Goal: Task Accomplishment & Management: Complete application form

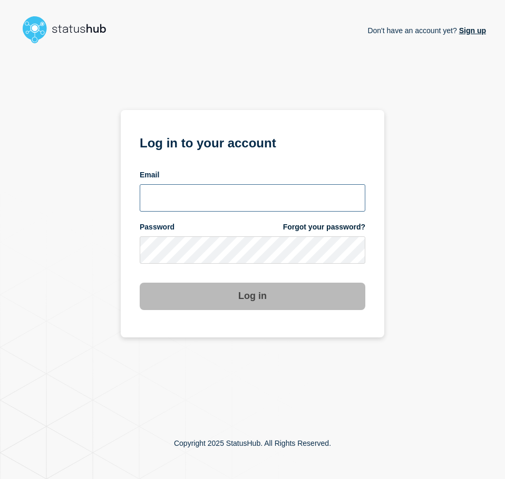
click at [234, 188] on input "email input" at bounding box center [253, 197] width 226 height 27
type input "[EMAIL_ADDRESS][PERSON_NAME][DOMAIN_NAME]"
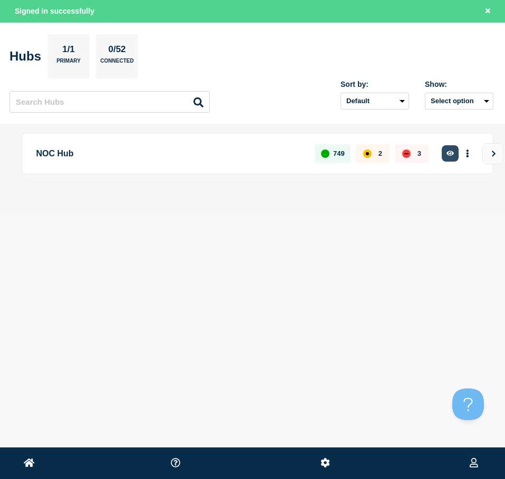
click at [448, 147] on button "button" at bounding box center [450, 153] width 17 height 16
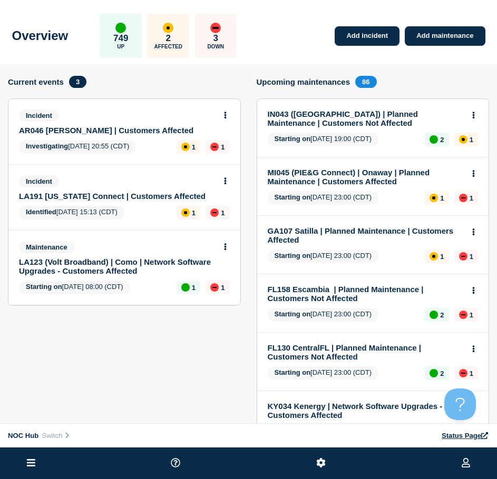
click at [87, 129] on link "AR046 Petit Jean | Customers Affected" at bounding box center [117, 130] width 197 height 9
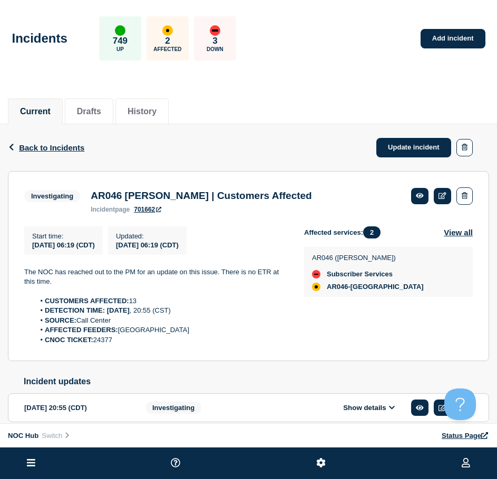
drag, startPoint x: 87, startPoint y: 139, endPoint x: 123, endPoint y: 136, distance: 36.5
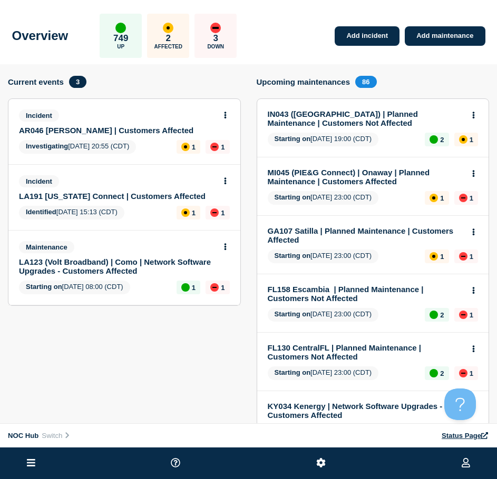
click at [95, 196] on link "LA191 Louisiana Connect | Customers Affected" at bounding box center [117, 196] width 197 height 9
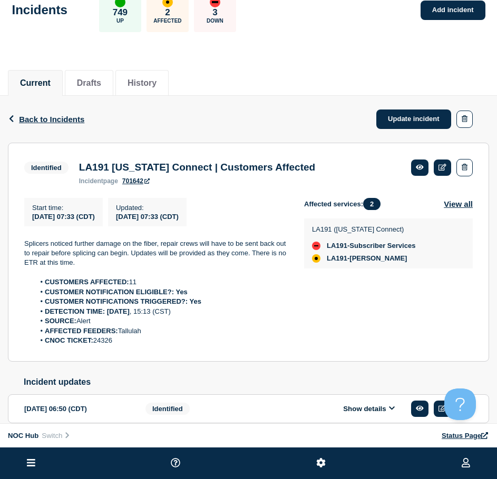
scroll to position [53, 0]
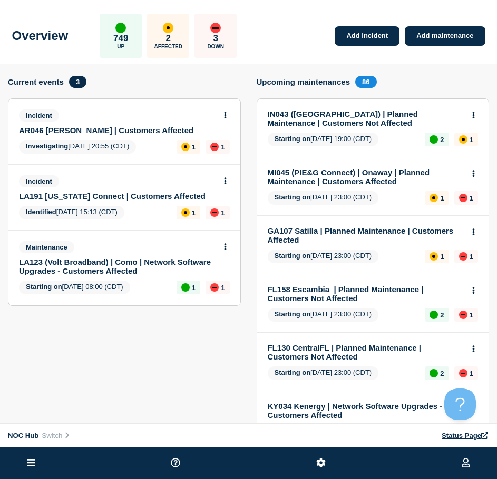
click at [94, 264] on link "LA123 (Volt Broadband) | Como | Network Software Upgrades - Customers Affected" at bounding box center [117, 267] width 197 height 18
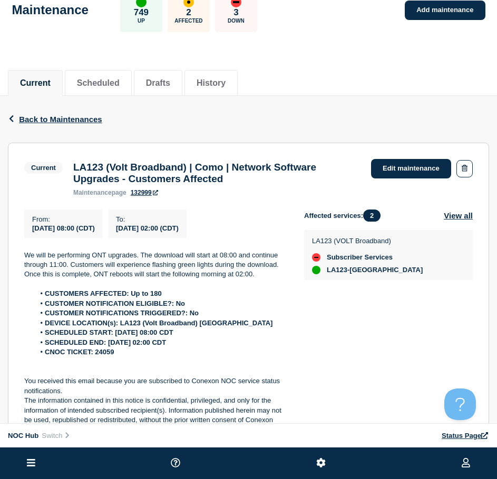
scroll to position [53, 0]
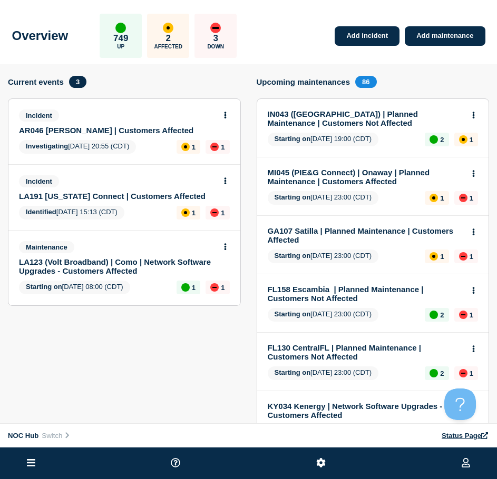
click at [135, 129] on link "AR046 Petit Jean | Customers Affected" at bounding box center [117, 130] width 197 height 9
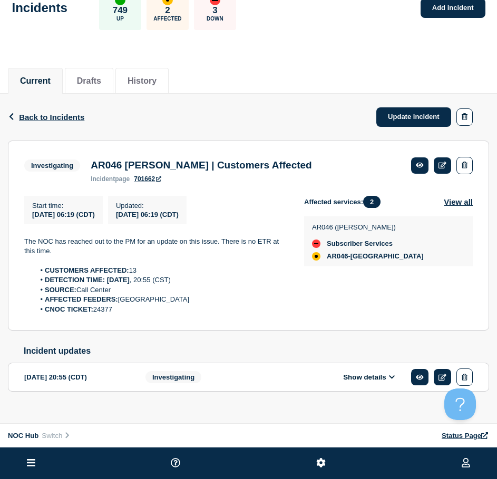
scroll to position [47, 0]
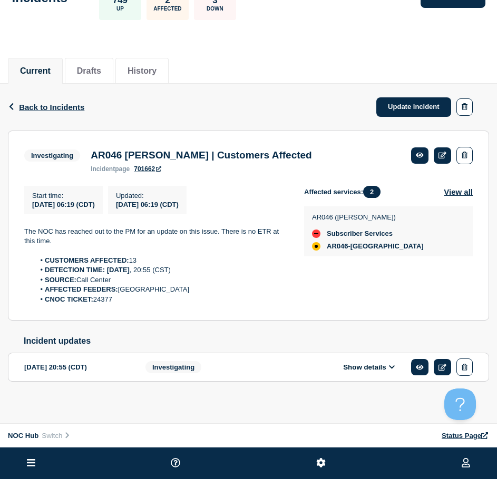
drag, startPoint x: 124, startPoint y: 300, endPoint x: 13, endPoint y: 222, distance: 135.8
click at [13, 222] on section "Investigating AR046 Petit Jean | Customers Affected incident page 701662 Start …" at bounding box center [248, 226] width 481 height 191
copy div "The NOC has reached out to the PM for an update on this issue. There is no ETR …"
click at [287, 193] on div "Start time : 2025-08-19 06:19 (CDT) Updated : 2025-08-19 06:19 (CDT)" at bounding box center [164, 200] width 280 height 28
click at [396, 97] on link "Update incident" at bounding box center [413, 106] width 75 height 19
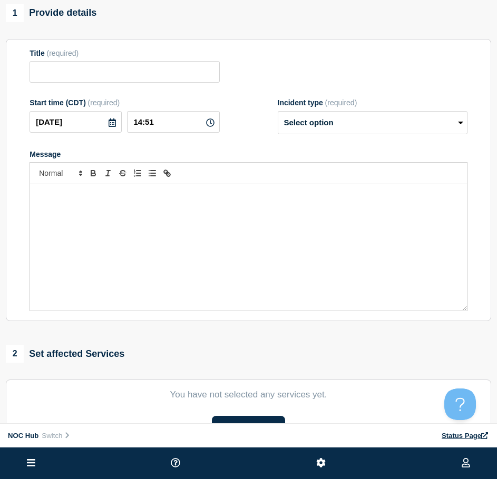
click at [169, 221] on div "Message" at bounding box center [248, 247] width 437 height 126
type input "AR046 Petit Jean | Customers Affected"
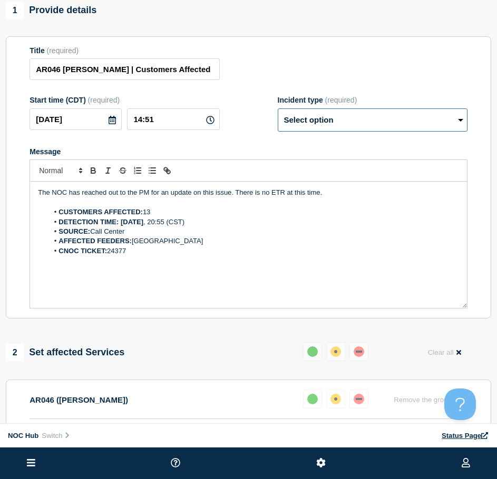
drag, startPoint x: 326, startPoint y: 134, endPoint x: 327, endPoint y: 127, distance: 7.0
click at [326, 132] on select "Select option Investigating Identified Monitoring Resolved" at bounding box center [373, 120] width 190 height 23
select select "resolved"
click at [278, 113] on select "Select option Investigating Identified Monitoring Resolved" at bounding box center [373, 120] width 190 height 23
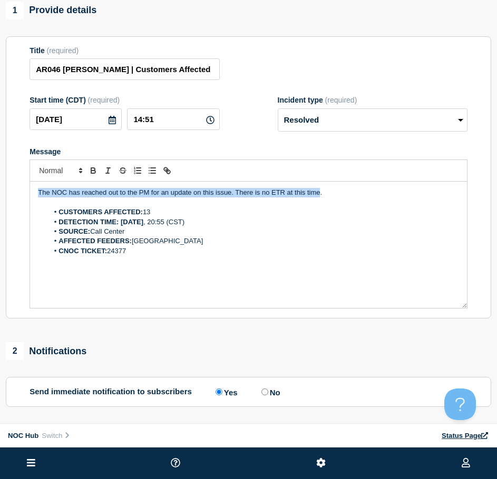
drag, startPoint x: 319, startPoint y: 195, endPoint x: -9, endPoint y: 196, distance: 328.3
click at [0, 196] on html "Home Hub Operations Overview Incident Maintenance Platform Alert Subscribers Te…" at bounding box center [248, 174] width 497 height 479
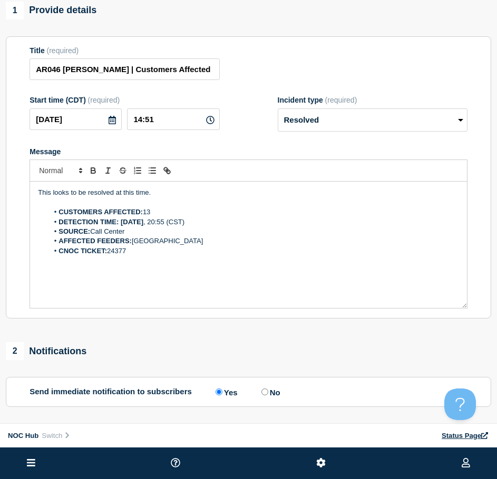
scroll to position [256, 0]
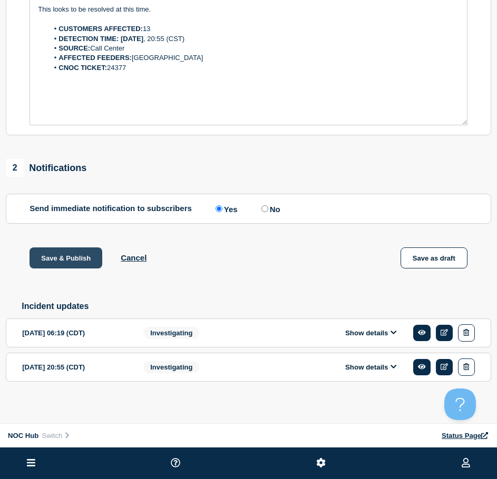
click at [89, 256] on button "Save & Publish" at bounding box center [66, 258] width 73 height 21
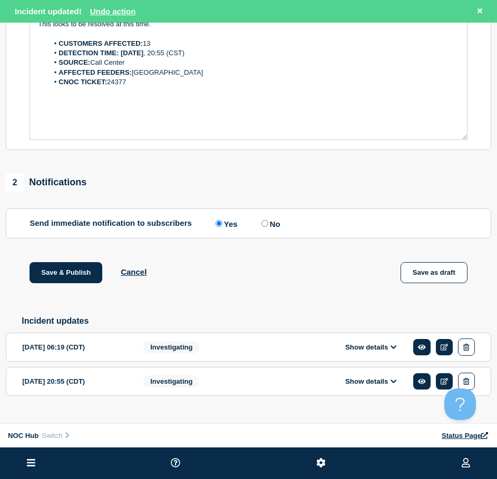
scroll to position [278, 0]
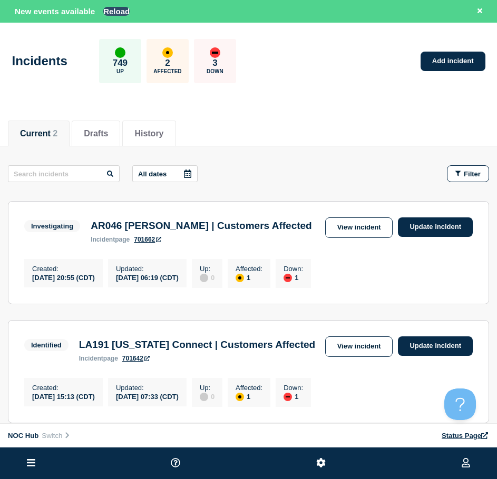
click at [112, 12] on button "Reload" at bounding box center [116, 11] width 26 height 9
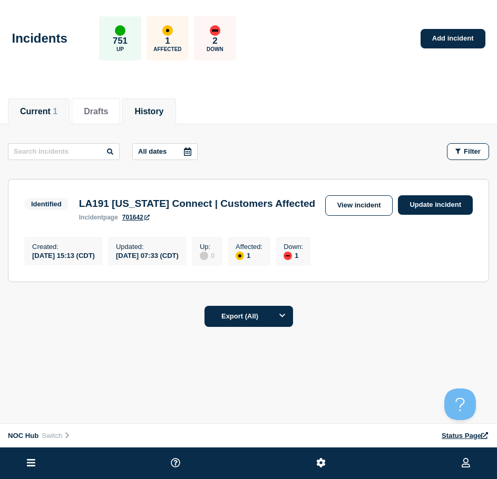
click at [141, 105] on li "History" at bounding box center [148, 112] width 53 height 26
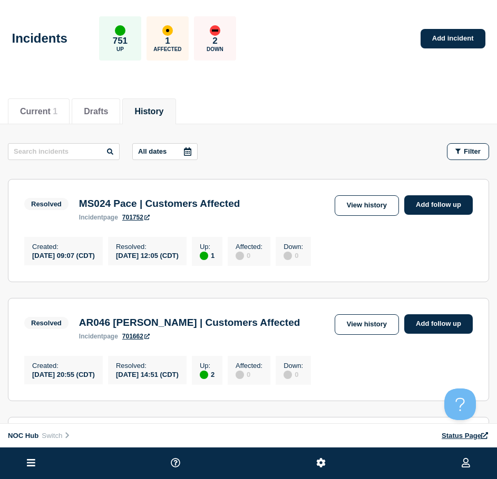
scroll to position [53, 0]
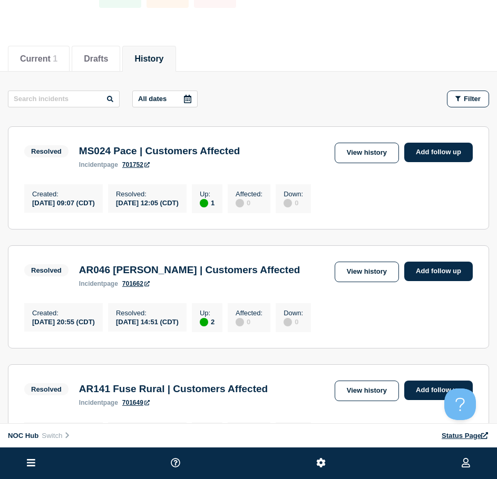
click at [382, 276] on link "View history" at bounding box center [367, 272] width 64 height 21
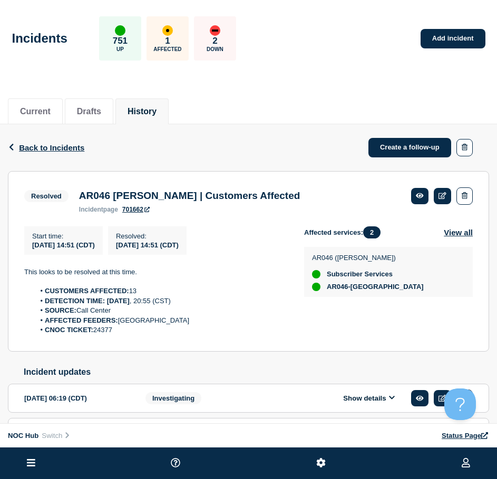
drag, startPoint x: 120, startPoint y: 332, endPoint x: 24, endPoint y: 268, distance: 114.7
click at [24, 268] on div "Start time : 2025-08-19 14:51 (CDT) Resolved : 2025-08-19 14:51 (CDT) This look…" at bounding box center [164, 281] width 280 height 109
copy div "This looks to be resolved at this time. CUSTOMERS AFFECTED: 13 DETECTION TIME: …"
drag, startPoint x: 350, startPoint y: 139, endPoint x: 300, endPoint y: 131, distance: 50.2
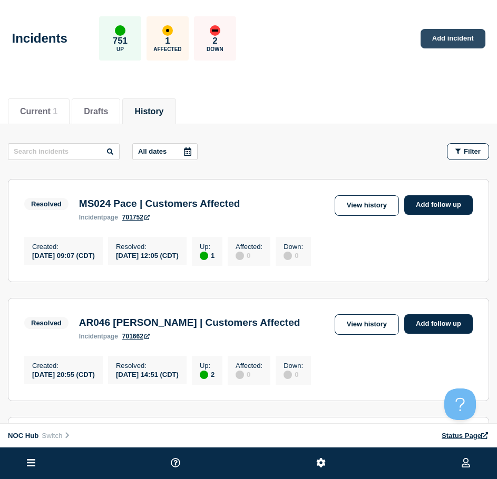
click at [451, 38] on link "Add incident" at bounding box center [452, 38] width 65 height 19
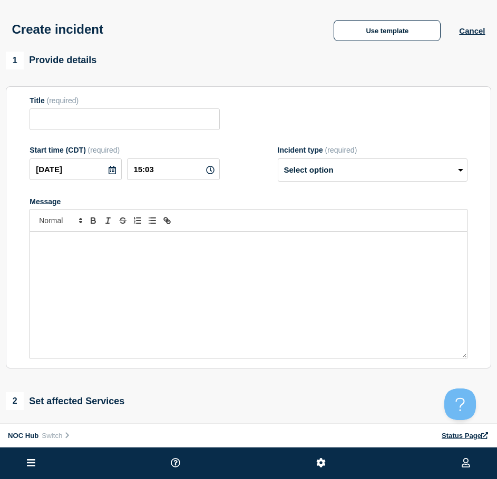
click at [84, 260] on div "Message" at bounding box center [248, 295] width 437 height 126
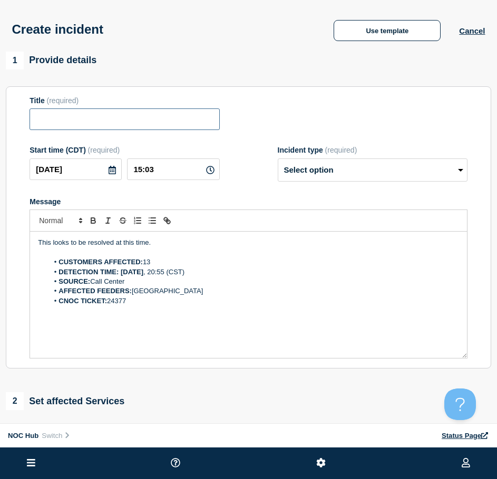
click at [100, 113] on input "Title" at bounding box center [125, 120] width 190 height 22
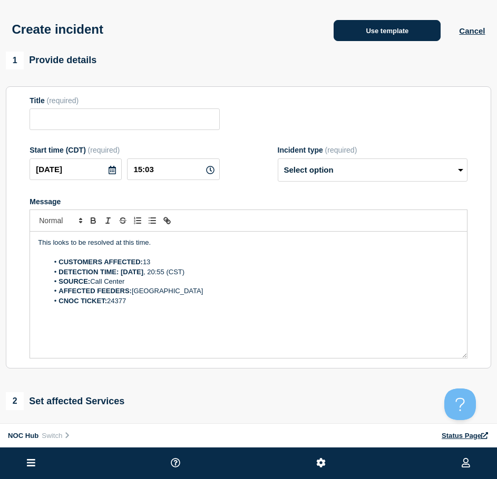
click at [361, 33] on button "Use template" at bounding box center [387, 30] width 107 height 21
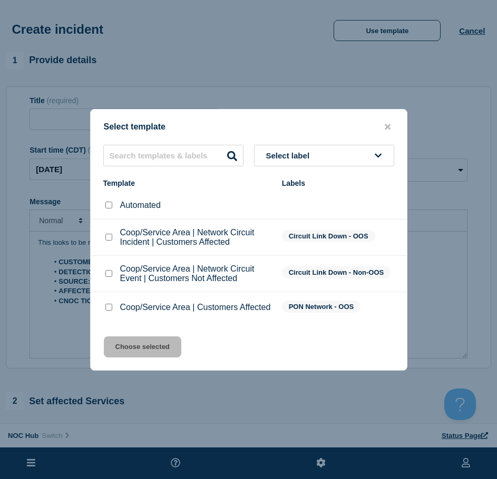
click at [113, 306] on div at bounding box center [108, 307] width 11 height 11
click at [106, 310] on input "Coop/Service Area | Customers Affected checkbox" at bounding box center [108, 307] width 7 height 7
checkbox input "true"
click at [128, 340] on div "Select template Select label Template Labels Automated Coop/Service Area | Netw…" at bounding box center [248, 240] width 317 height 262
click at [132, 346] on button "Choose selected" at bounding box center [142, 347] width 77 height 21
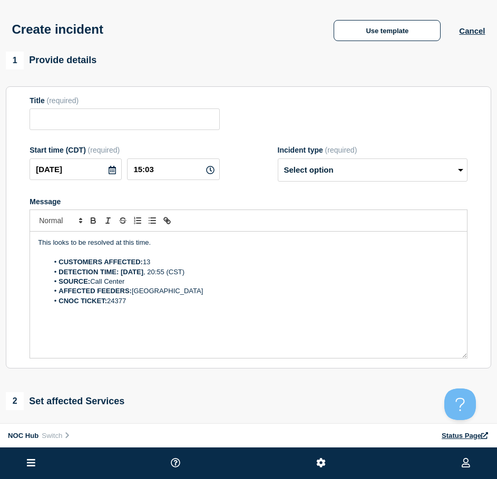
type input "Coop/Service Area | Customers Affected"
select select "investigating"
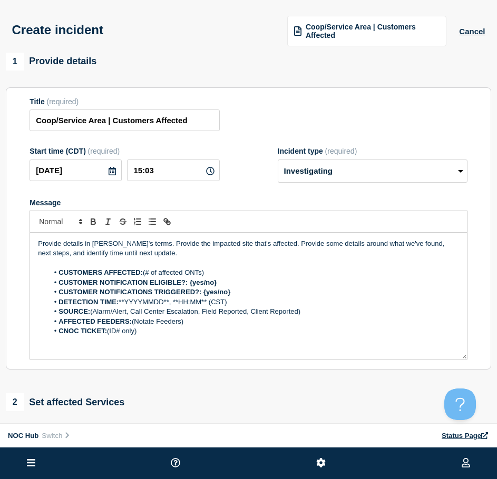
drag, startPoint x: 15, startPoint y: 234, endPoint x: -28, endPoint y: 199, distance: 56.2
click at [0, 199] on html "Home Hub Operations Overview Incident Maintenance Platform Alert Subscribers Te…" at bounding box center [248, 239] width 497 height 479
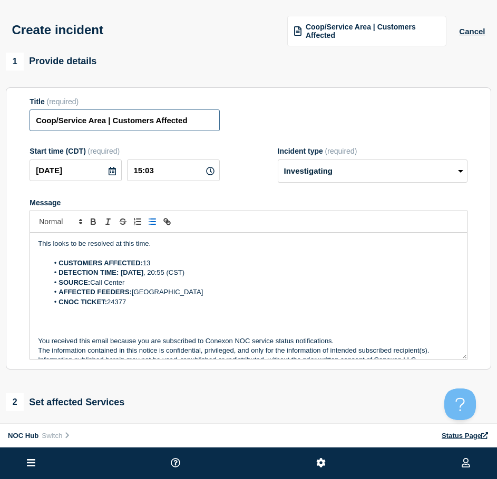
drag, startPoint x: 104, startPoint y: 123, endPoint x: -41, endPoint y: 117, distance: 145.0
click at [0, 117] on html "Home Hub Operations Overview Incident Maintenance Platform Alert Subscribers Te…" at bounding box center [248, 239] width 497 height 479
type input "AR046 Petit Jean | Customers Affected"
drag, startPoint x: 274, startPoint y: 159, endPoint x: 281, endPoint y: 164, distance: 9.1
click at [279, 164] on div "Start time (CDT) (required) 2025-08-19 15:03 Incident type (required) Select op…" at bounding box center [249, 165] width 438 height 36
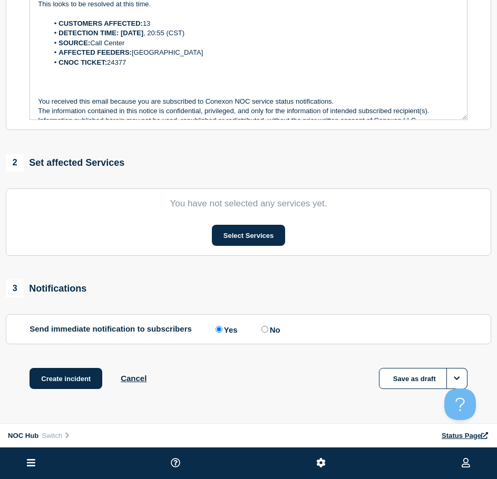
scroll to position [268, 0]
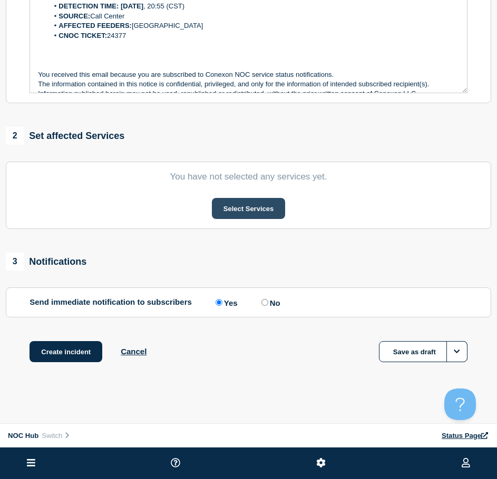
click at [261, 204] on button "Select Services" at bounding box center [248, 208] width 73 height 21
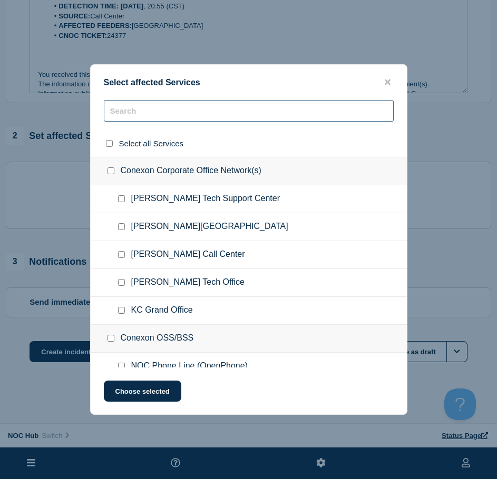
click at [152, 121] on input "text" at bounding box center [249, 111] width 290 height 22
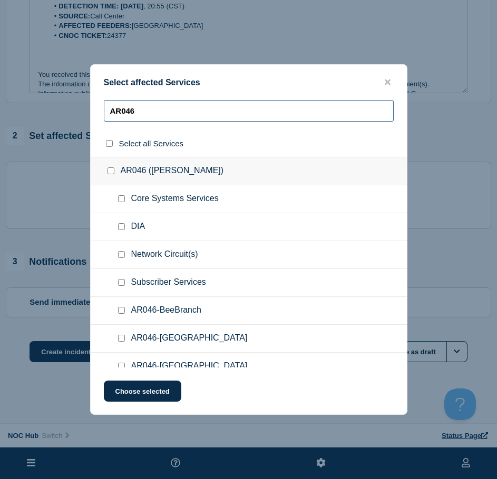
type input "AR046"
click at [122, 281] on input "Subscriber Services checkbox" at bounding box center [121, 282] width 7 height 7
checkbox input "true"
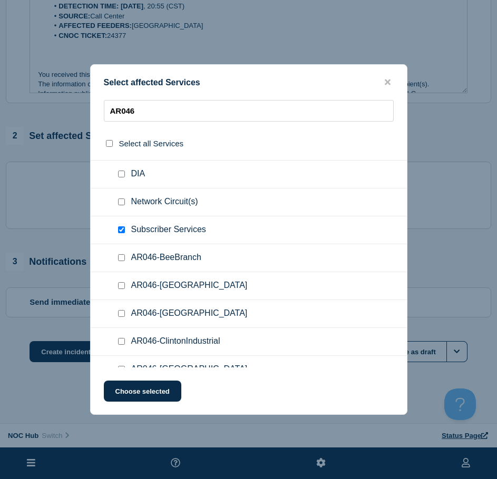
scroll to position [105, 0]
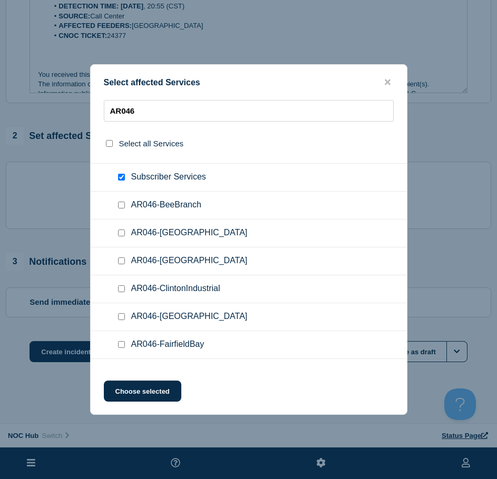
click at [125, 319] on div at bounding box center [123, 317] width 15 height 11
click at [120, 320] on input "AR046-Damascus checkbox" at bounding box center [121, 317] width 7 height 7
checkbox input "true"
click at [133, 393] on button "Choose selected" at bounding box center [142, 391] width 77 height 21
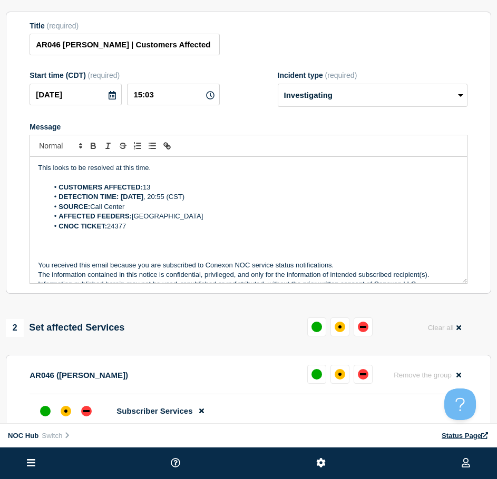
scroll to position [5, 0]
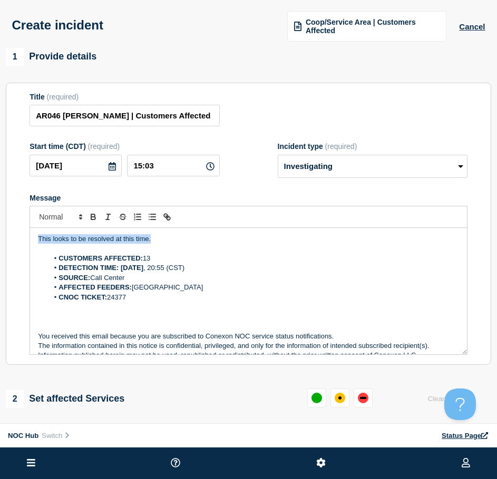
drag, startPoint x: 159, startPoint y: 244, endPoint x: -66, endPoint y: 227, distance: 225.6
click at [0, 227] on html "Home Hub Operations Overview Incident Maintenance Platform Alert Subscribers Te…" at bounding box center [248, 234] width 497 height 479
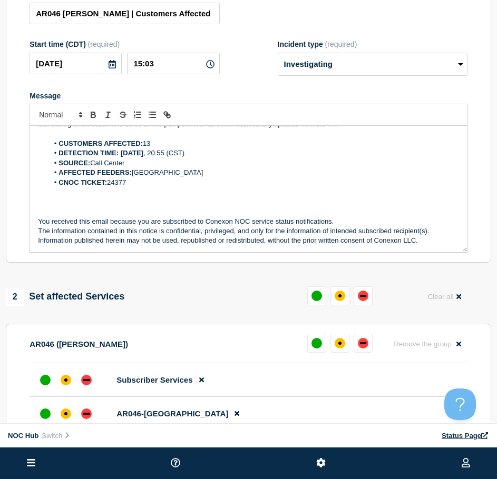
scroll to position [216, 0]
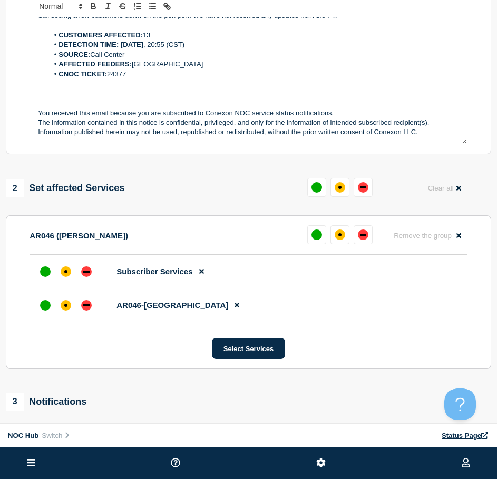
drag, startPoint x: 92, startPoint y: 276, endPoint x: 82, endPoint y: 296, distance: 22.9
click at [91, 276] on div at bounding box center [86, 271] width 19 height 19
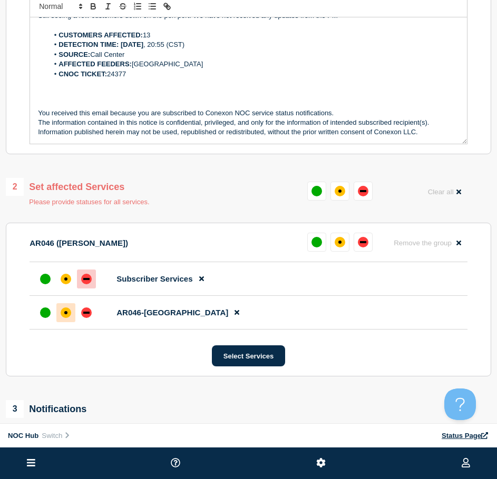
drag, startPoint x: 62, startPoint y: 321, endPoint x: 63, endPoint y: 315, distance: 6.0
click at [62, 320] on div at bounding box center [65, 313] width 19 height 19
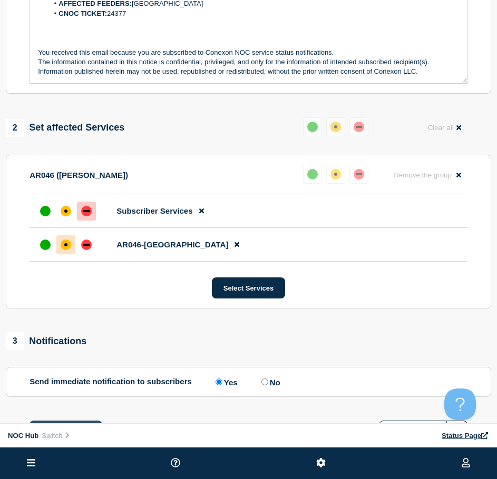
scroll to position [357, 0]
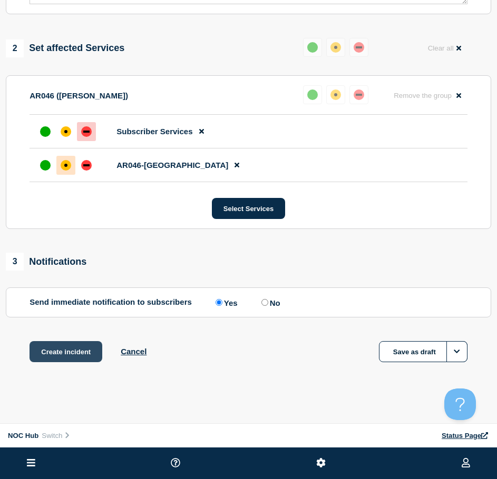
click at [58, 353] on button "Create incident" at bounding box center [66, 351] width 73 height 21
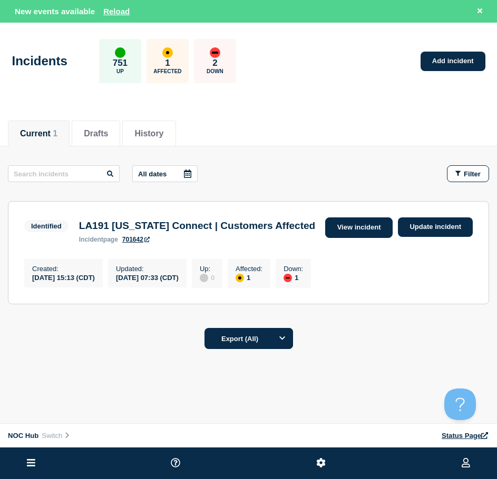
click at [364, 227] on link "View incident" at bounding box center [359, 228] width 68 height 21
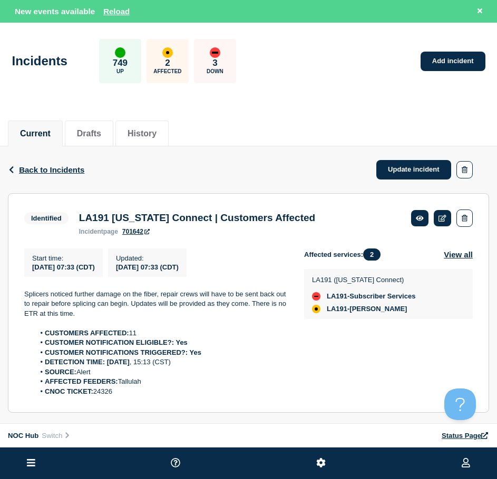
drag, startPoint x: 129, startPoint y: 400, endPoint x: 22, endPoint y: 295, distance: 149.4
click at [22, 295] on section "Identified LA191 Louisiana Connect | Customers Affected incident page 701642 St…" at bounding box center [248, 303] width 481 height 220
copy div "Splicers noticed further damage on the fiber, repair crews will have to be sent…"
click at [411, 167] on link "Update incident" at bounding box center [413, 169] width 75 height 19
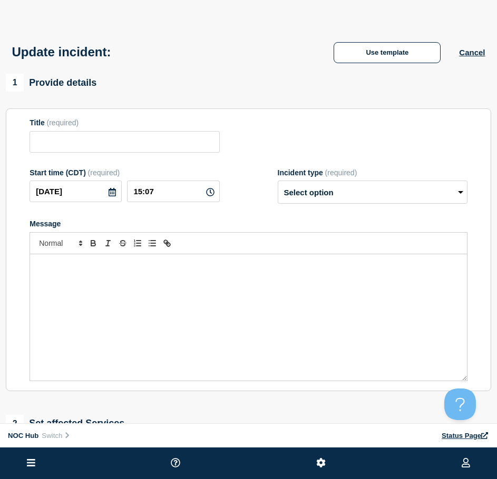
type input "LA191 Louisiana Connect | Customers Affected"
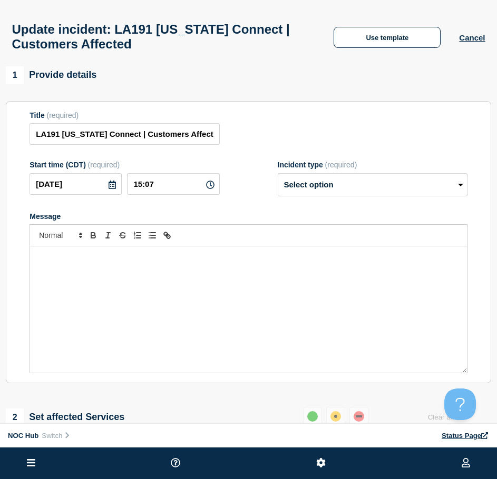
click at [171, 276] on div "Message" at bounding box center [248, 310] width 437 height 126
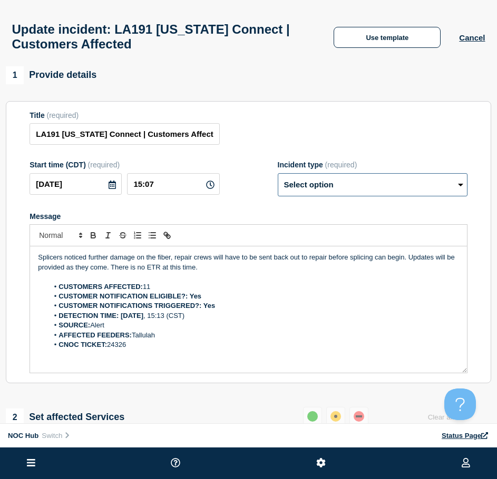
click at [304, 182] on select "Select option Investigating Identified Monitoring Resolved" at bounding box center [373, 184] width 190 height 23
click at [202, 272] on p "Splicers noticed further damage on the fiber, repair crews will have to be sent…" at bounding box center [248, 262] width 421 height 19
click at [296, 197] on select "Select option Investigating Identified Monitoring Resolved" at bounding box center [373, 184] width 190 height 23
select select "investigating"
click at [278, 178] on select "Select option Investigating Identified Monitoring Resolved" at bounding box center [373, 184] width 190 height 23
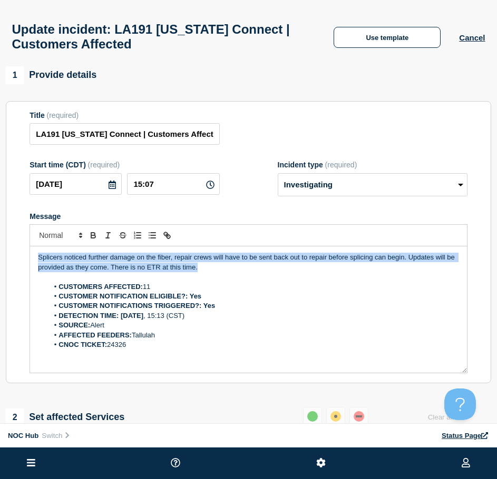
drag, startPoint x: 207, startPoint y: 277, endPoint x: -96, endPoint y: 218, distance: 308.7
click at [0, 218] on html "Home Hub Operations Overview Incident Maintenance Platform Alert Subscribers Te…" at bounding box center [248, 239] width 497 height 479
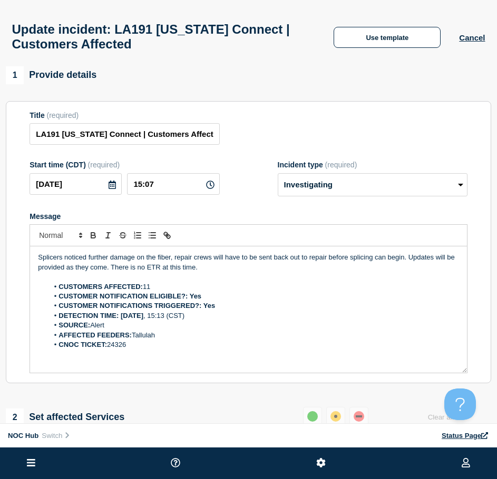
drag, startPoint x: 189, startPoint y: 292, endPoint x: 210, endPoint y: 283, distance: 23.1
click at [189, 292] on li "CUSTOMERS AFFECTED: 11" at bounding box center [253, 286] width 410 height 9
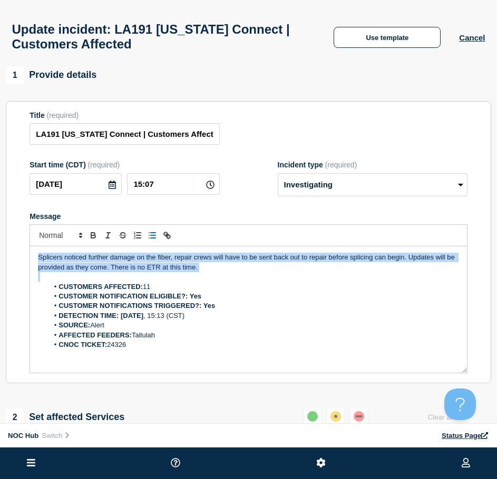
drag, startPoint x: 212, startPoint y: 279, endPoint x: -40, endPoint y: 267, distance: 252.7
click at [0, 267] on html "Home Hub Operations Overview Incident Maintenance Platform Alert Subscribers Te…" at bounding box center [248, 239] width 497 height 479
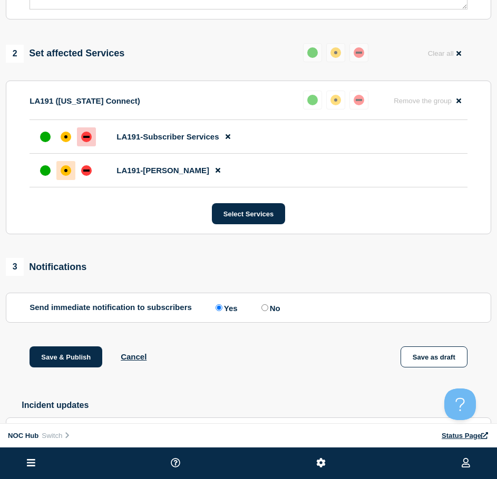
scroll to position [422, 0]
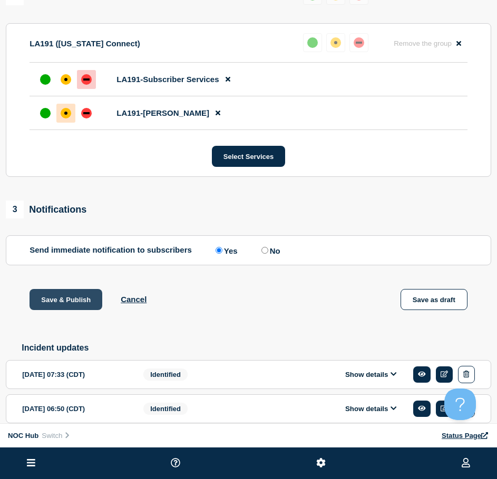
click at [77, 299] on button "Save & Publish" at bounding box center [66, 299] width 73 height 21
